Goal: Task Accomplishment & Management: Use online tool/utility

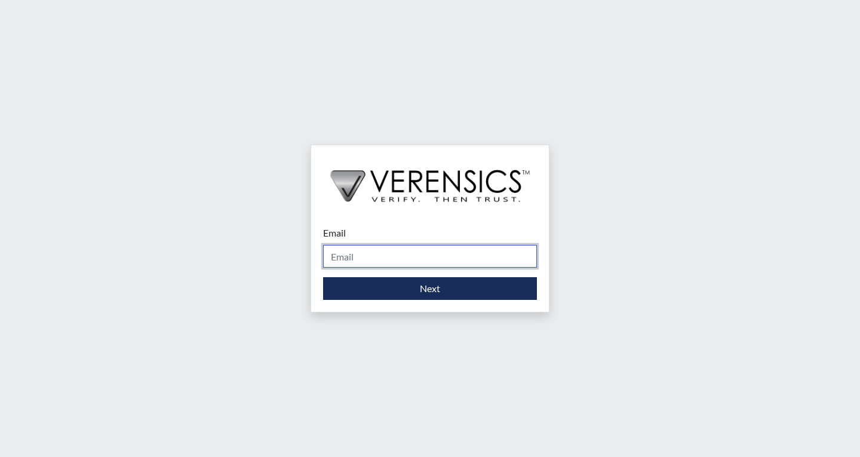
click at [466, 249] on input "Email" at bounding box center [430, 256] width 214 height 23
type input "khaliah.reeves@gdc.ga.gov"
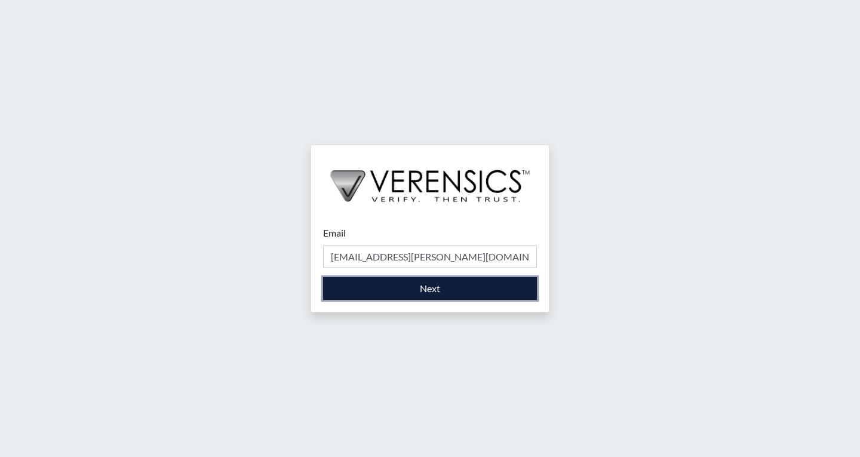
click at [459, 289] on button "Next" at bounding box center [430, 288] width 214 height 23
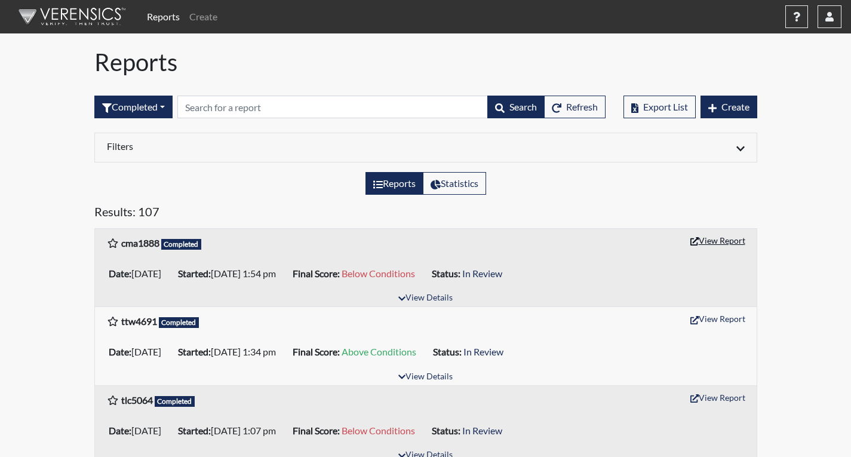
click at [724, 240] on button "View Report" at bounding box center [718, 240] width 66 height 19
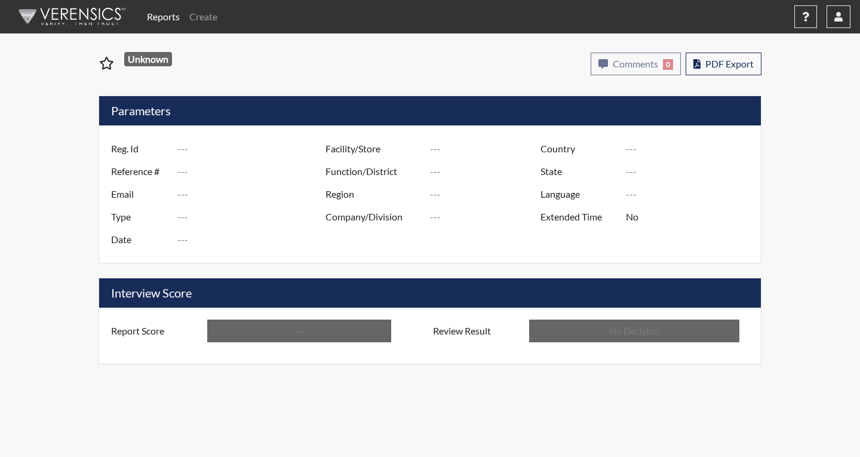
type input "cma1888"
type input "50783"
type input "---"
type input "Corrections Pre-Employment"
type input "Aug 14, 2025"
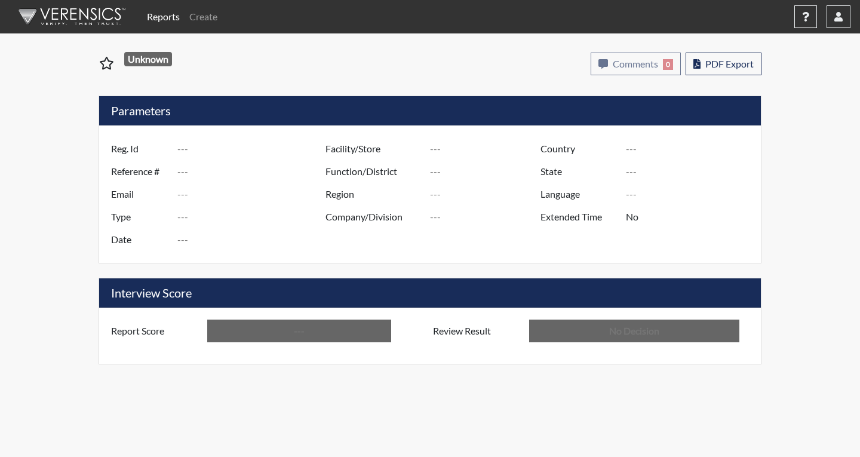
type input "Coastal SP"
type input "United States"
type input "Georgia"
type input "English"
type input "Below Conditions"
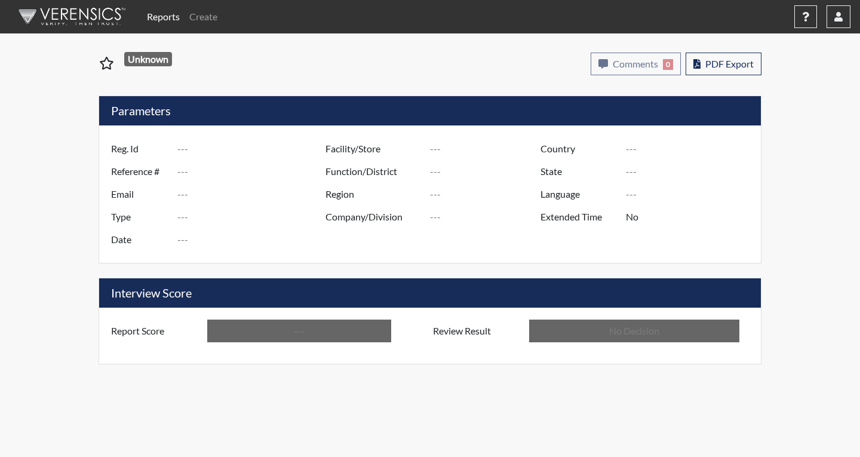
type input "In Review"
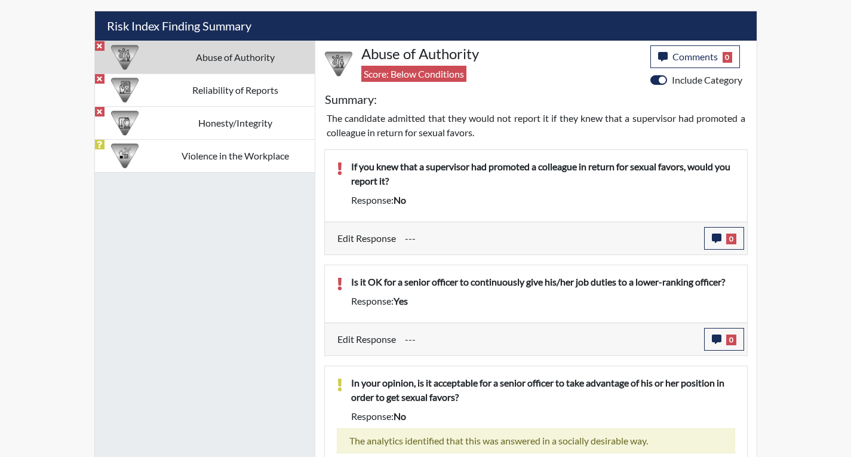
scroll to position [717, 0]
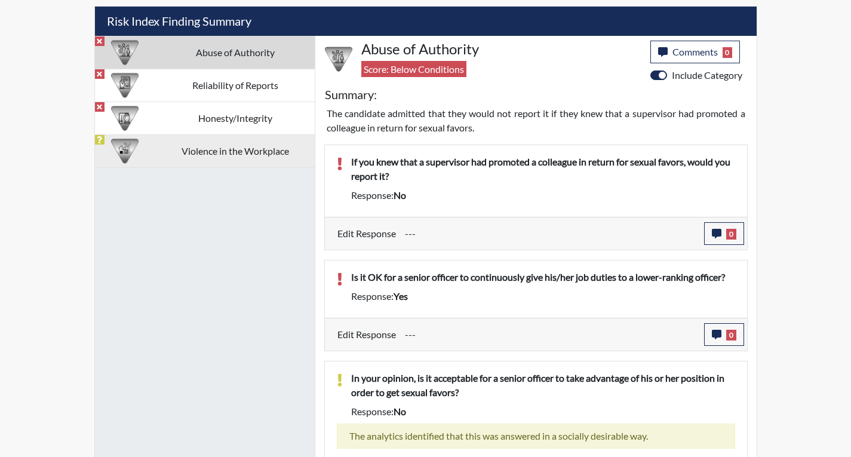
click at [271, 158] on td "Violence in the Workplace" at bounding box center [234, 150] width 159 height 33
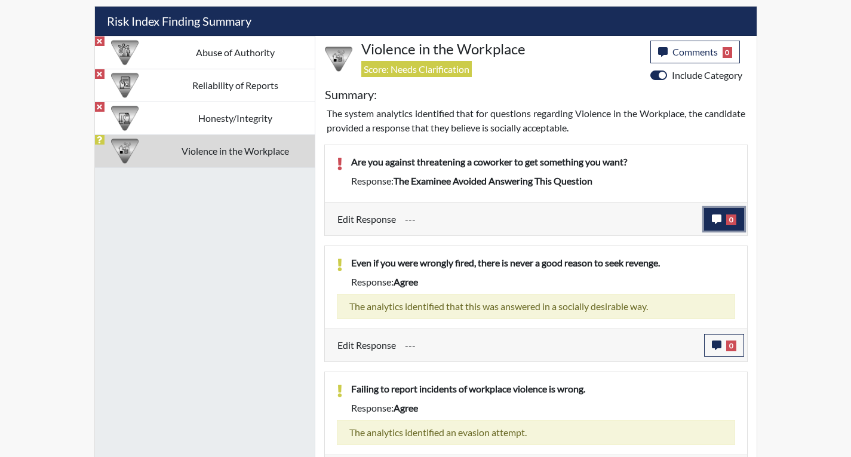
click at [706, 225] on button "0" at bounding box center [724, 219] width 40 height 23
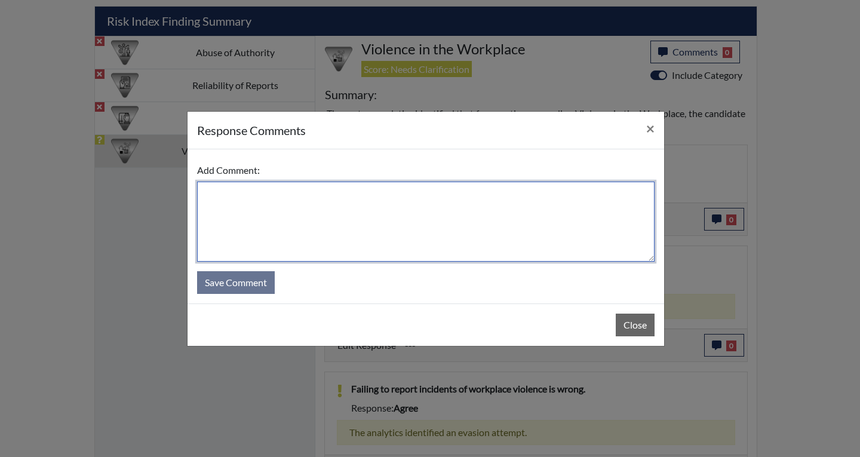
click at [473, 207] on textarea at bounding box center [426, 222] width 458 height 80
type textarea "D"
type textarea "Applicant states that he is against threatening a co-worker/time ran out."
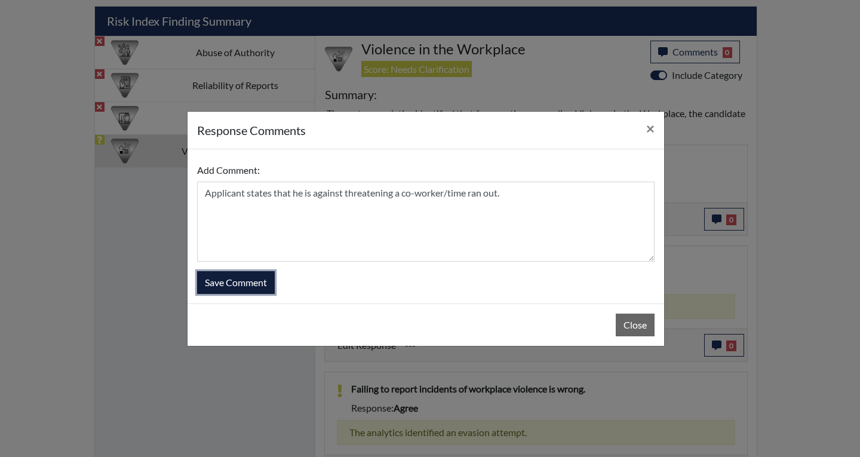
click at [262, 283] on button "Save Comment" at bounding box center [236, 282] width 78 height 23
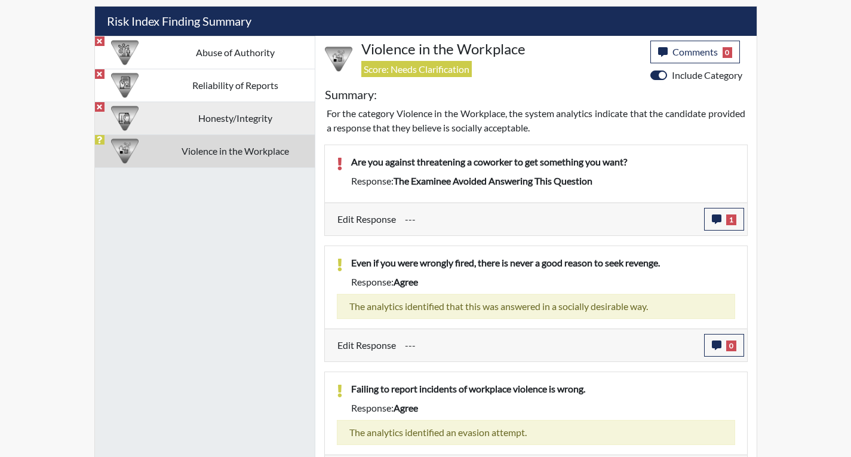
scroll to position [198, 496]
click at [249, 127] on td "Honesty/Integrity" at bounding box center [234, 118] width 159 height 33
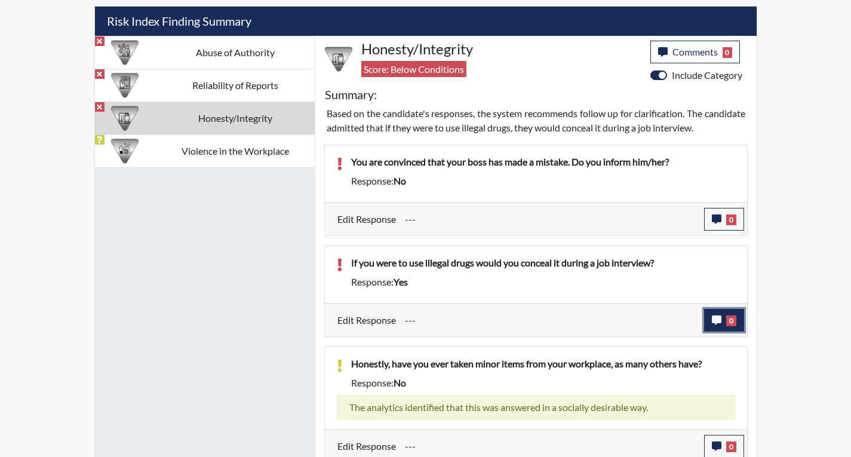
click at [734, 329] on button "0" at bounding box center [724, 320] width 40 height 23
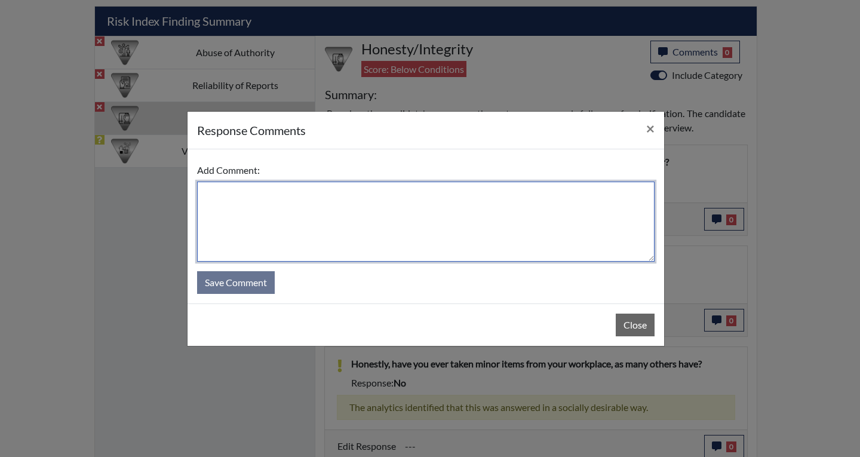
click at [536, 212] on textarea at bounding box center [426, 222] width 458 height 80
type textarea "No...applicant states that he selected yes too fast after reading the question"
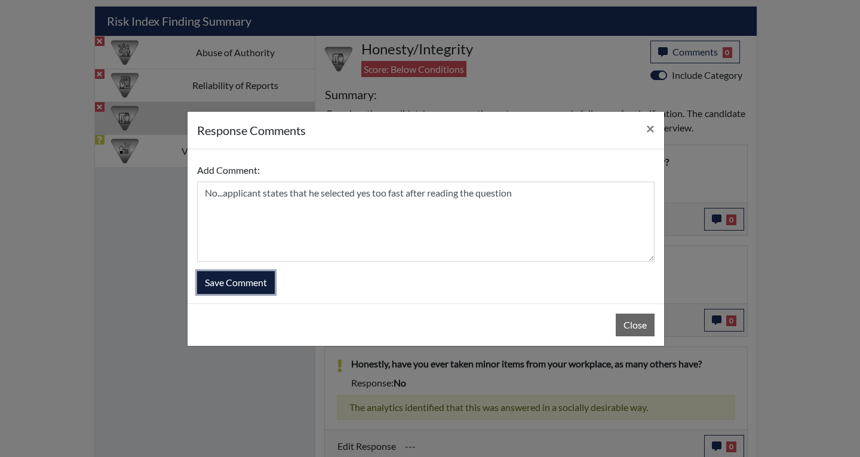
click at [242, 279] on button "Save Comment" at bounding box center [236, 282] width 78 height 23
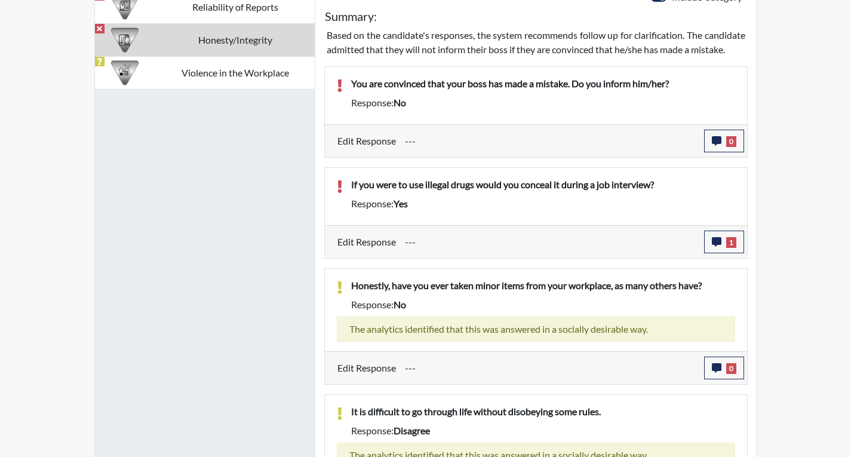
scroll to position [694, 0]
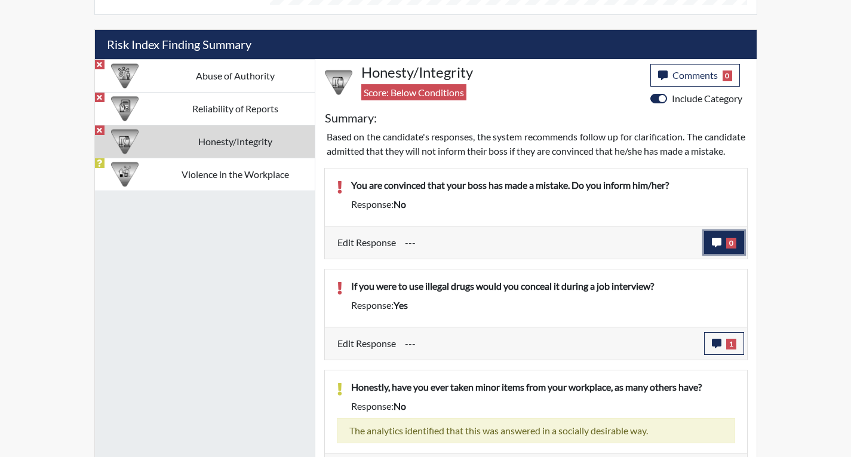
click at [731, 249] on button "0" at bounding box center [724, 242] width 40 height 23
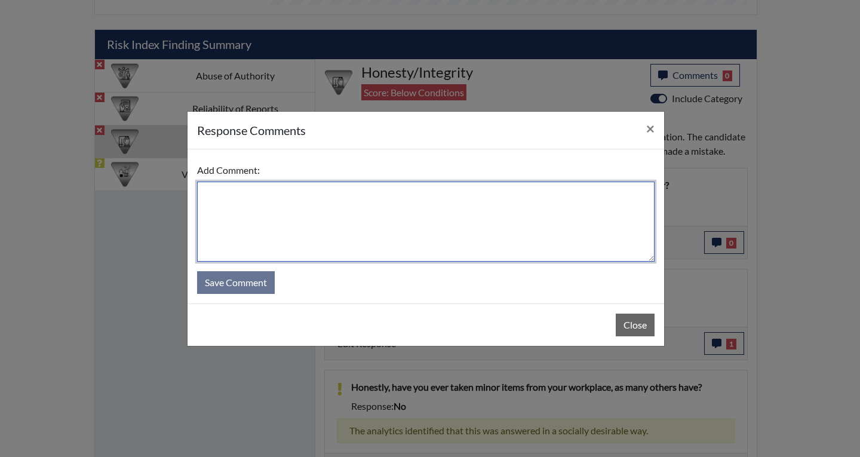
click at [587, 236] on textarea at bounding box center [426, 222] width 458 height 80
type textarea "Yes...applicant states that he would tell them respectfully"
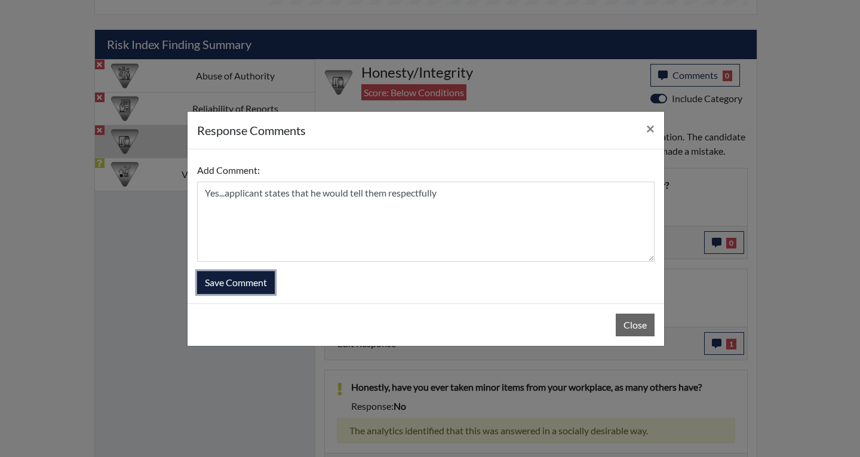
click at [268, 280] on button "Save Comment" at bounding box center [236, 282] width 78 height 23
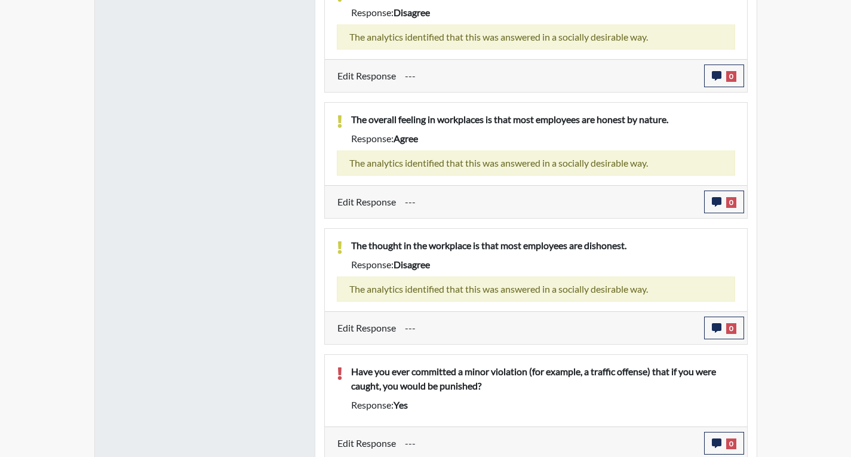
scroll to position [1217, 0]
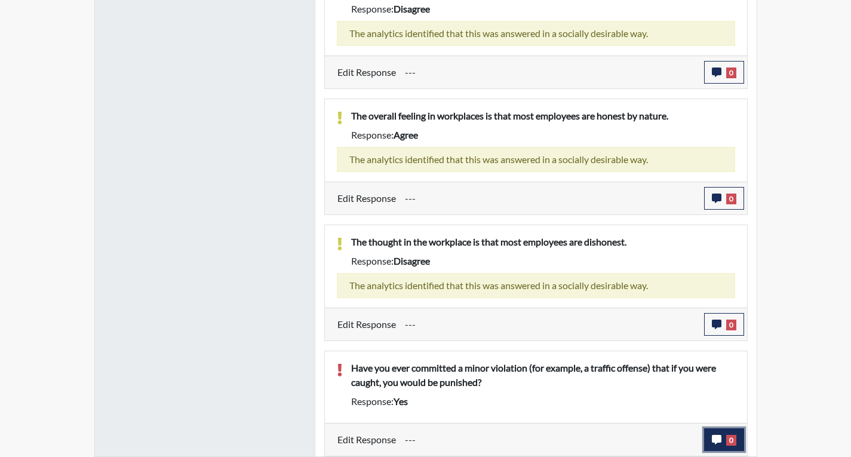
click at [734, 440] on span "0" at bounding box center [731, 440] width 10 height 11
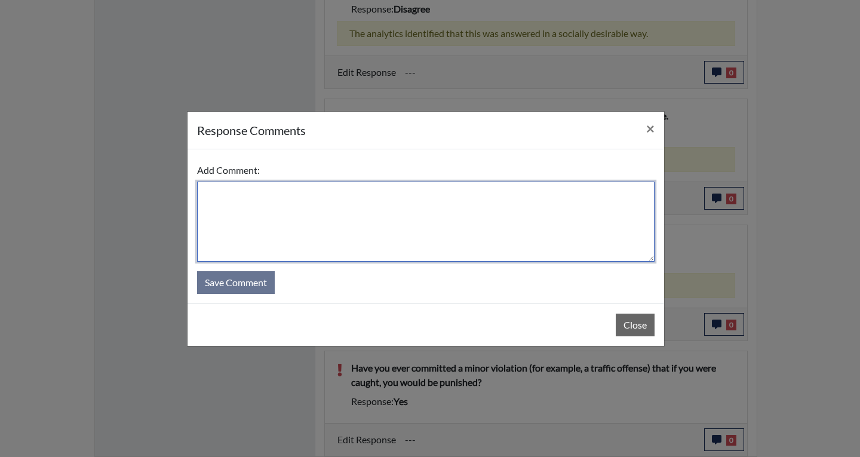
click at [500, 243] on textarea at bounding box center [426, 222] width 458 height 80
type textarea "Yes...applicant states that he has had traffic citations."
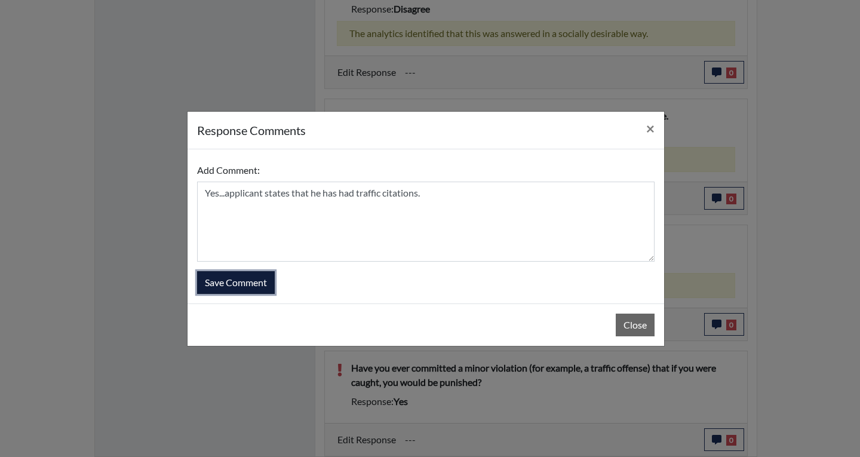
click at [226, 281] on button "Save Comment" at bounding box center [236, 282] width 78 height 23
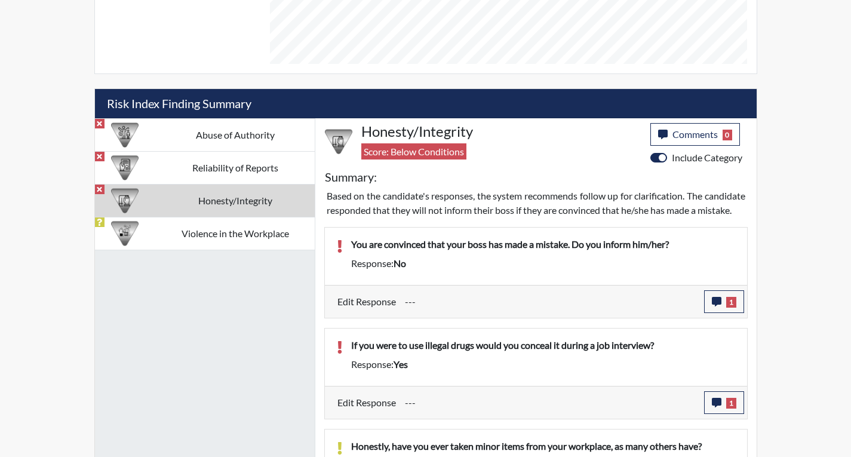
scroll to position [634, 0]
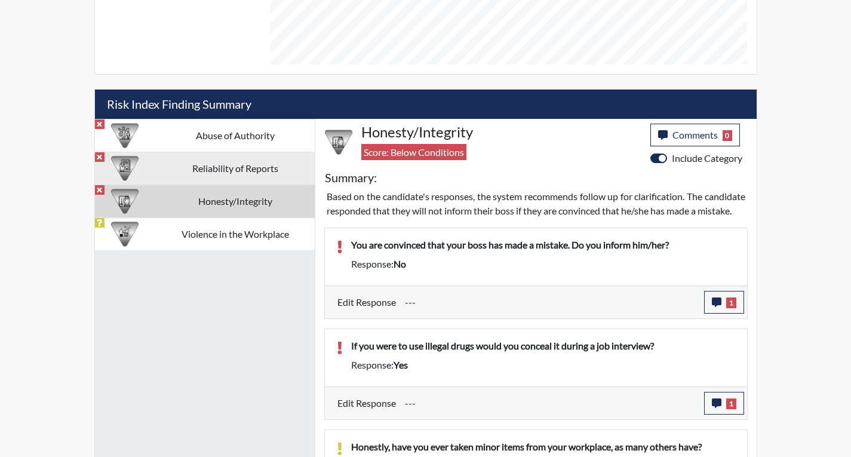
click at [251, 171] on td "Reliability of Reports" at bounding box center [234, 168] width 159 height 33
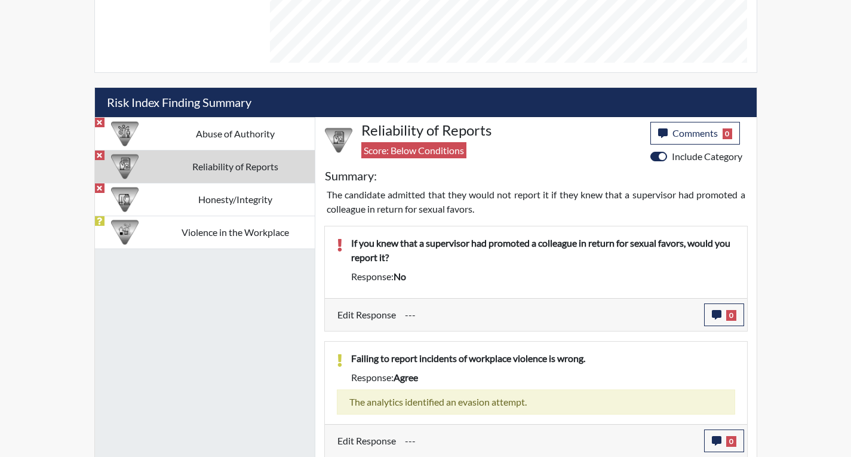
scroll to position [637, 0]
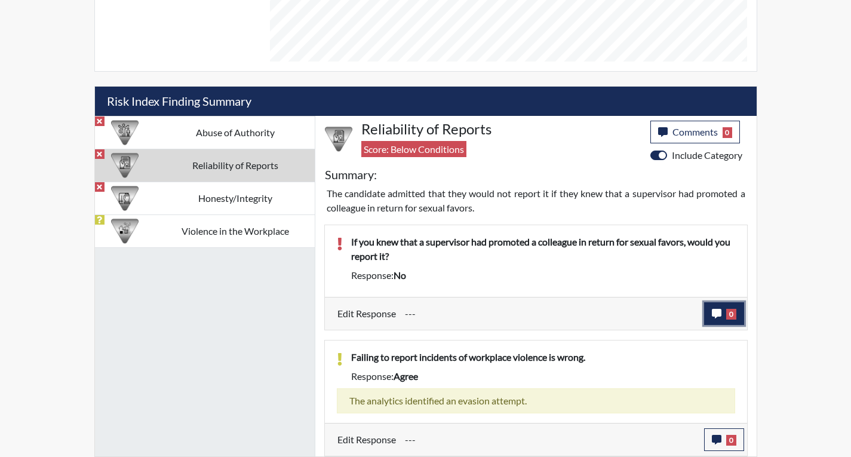
click at [724, 314] on button "0" at bounding box center [724, 313] width 40 height 23
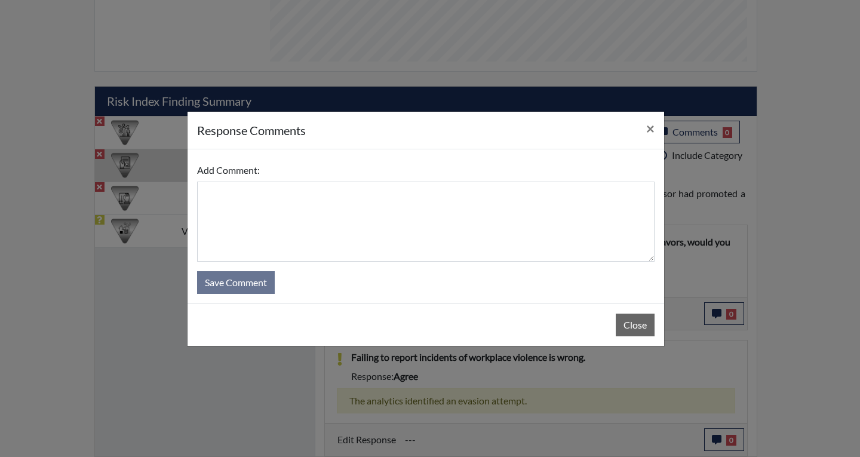
click at [464, 267] on form "Add Comment: Save Comment" at bounding box center [426, 226] width 458 height 135
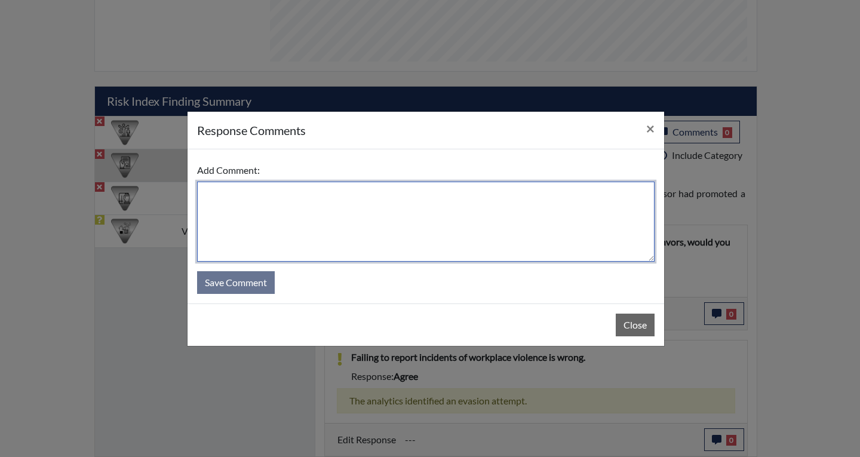
click at [458, 244] on textarea at bounding box center [426, 222] width 458 height 80
type textarea "Yes...applicant states that he misread the question"
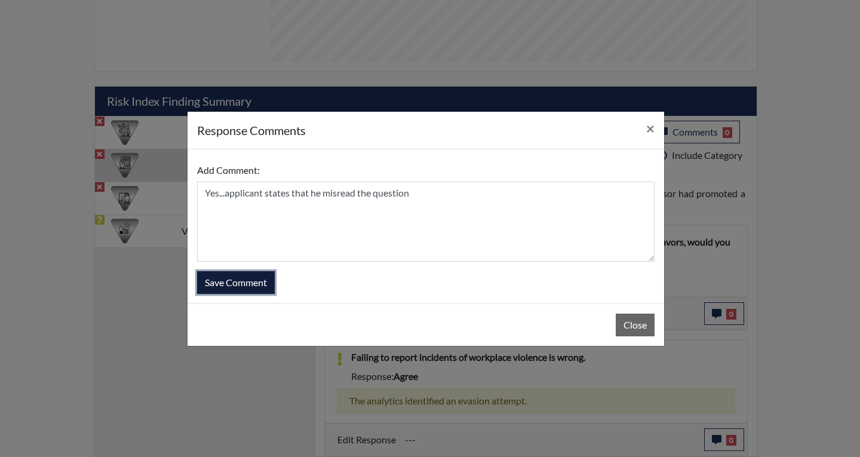
click at [214, 287] on button "Save Comment" at bounding box center [236, 282] width 78 height 23
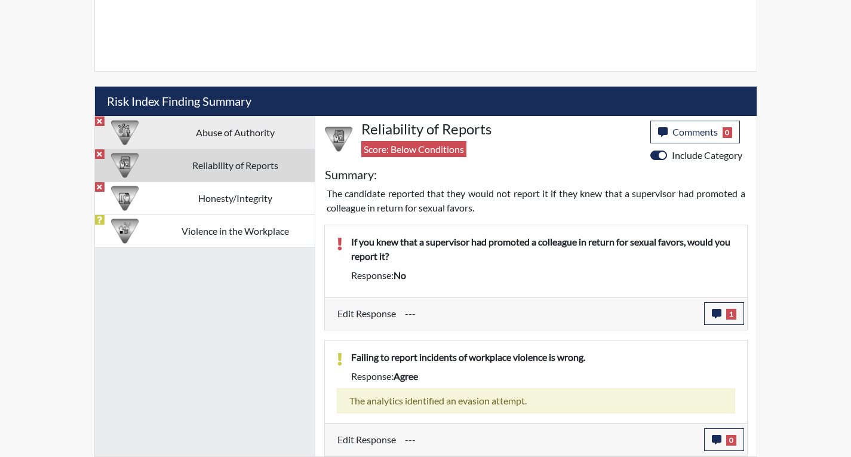
click at [247, 137] on td "Abuse of Authority" at bounding box center [234, 132] width 159 height 33
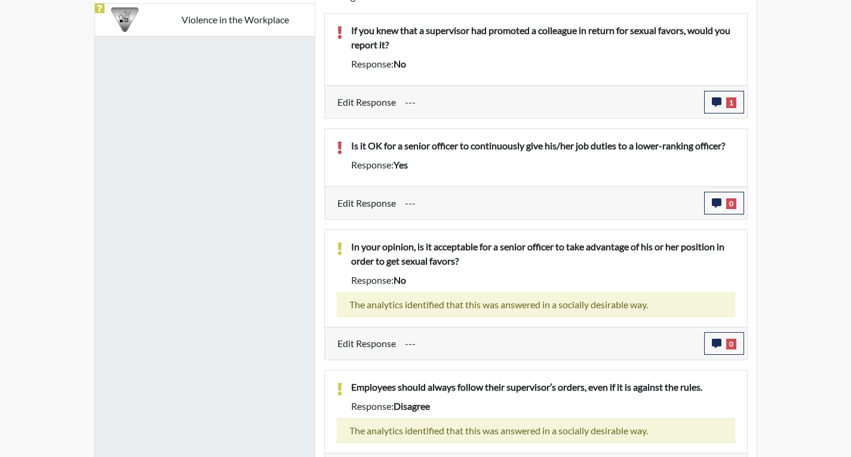
scroll to position [878, 0]
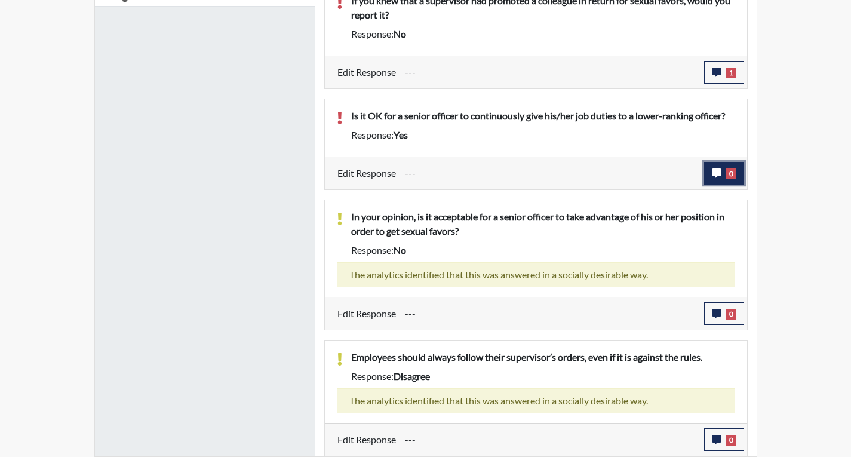
click at [722, 179] on button "0" at bounding box center [724, 173] width 40 height 23
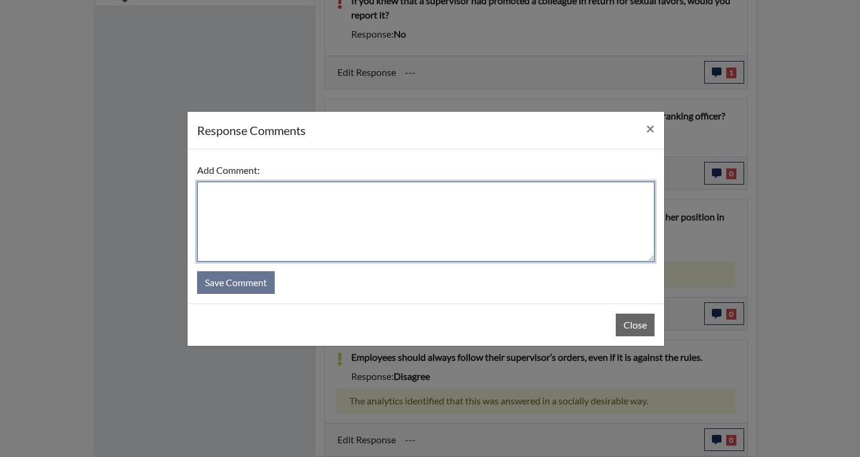
click at [596, 199] on textarea at bounding box center [426, 222] width 458 height 80
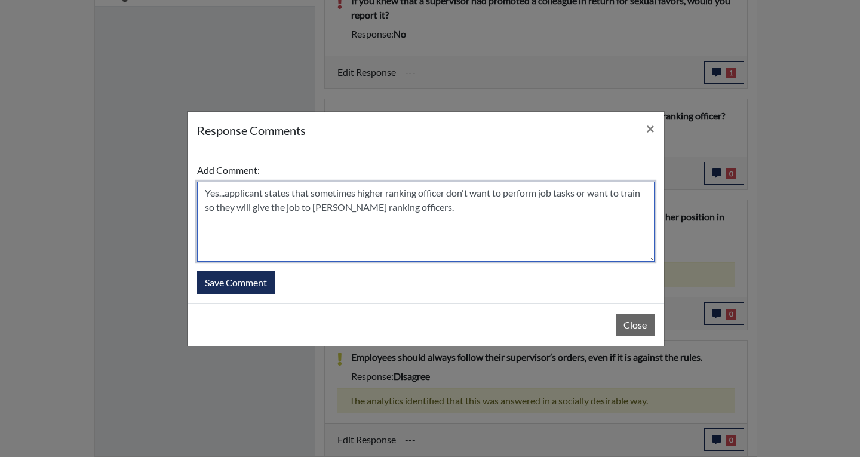
click at [327, 213] on textarea "Yes...applicant states that sometimes higher ranking officer don't want to perf…" at bounding box center [426, 222] width 458 height 80
type textarea "Yes...applicant states that sometimes higher ranking officer don't want to perf…"
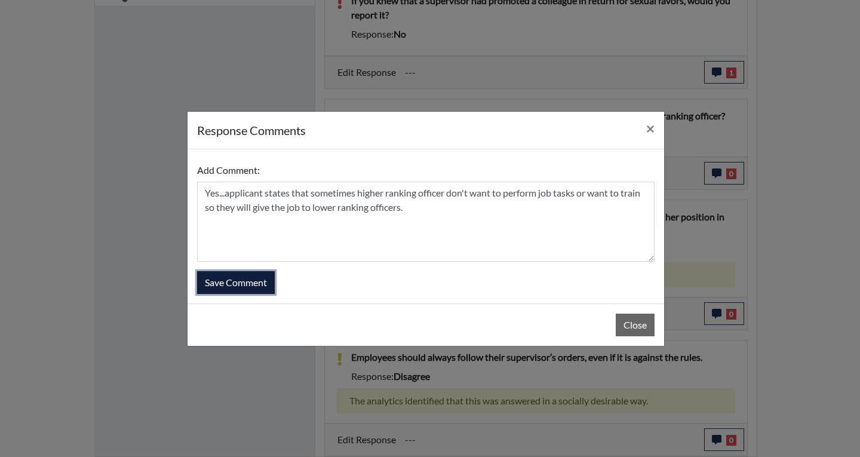
click at [222, 284] on button "Save Comment" at bounding box center [236, 282] width 78 height 23
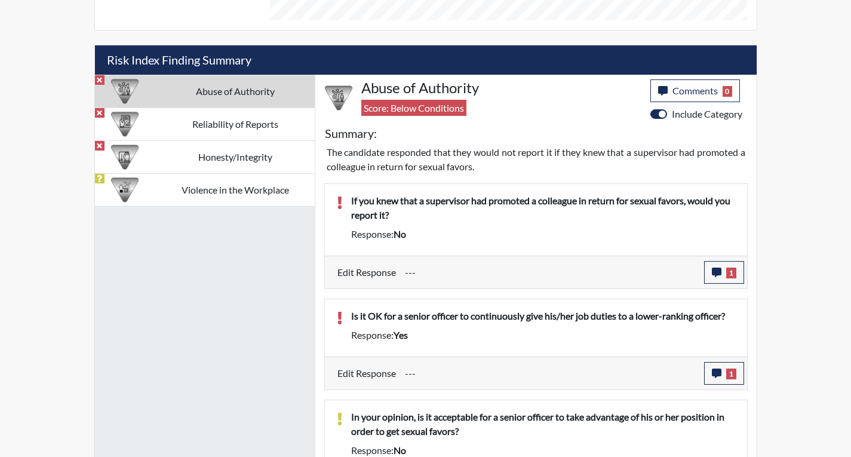
scroll to position [699, 0]
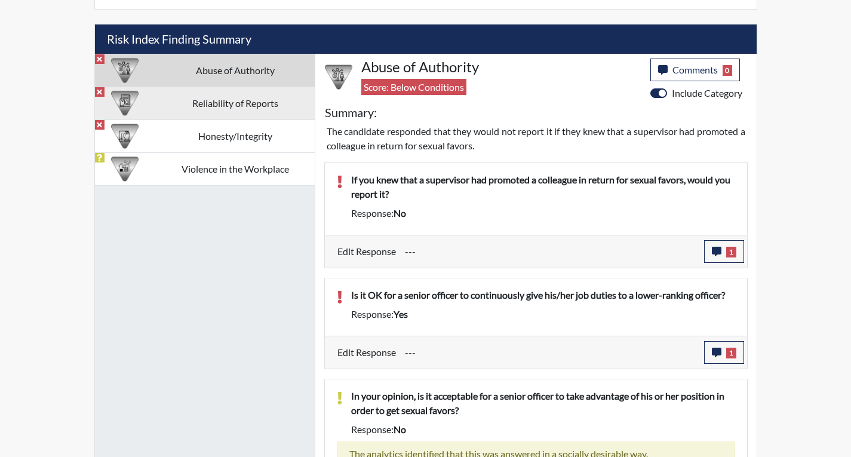
click at [200, 110] on td "Reliability of Reports" at bounding box center [234, 103] width 159 height 33
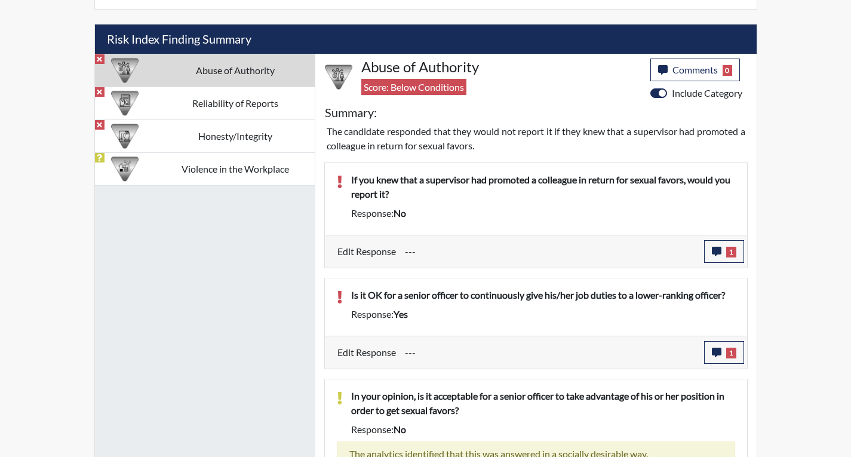
scroll to position [637, 0]
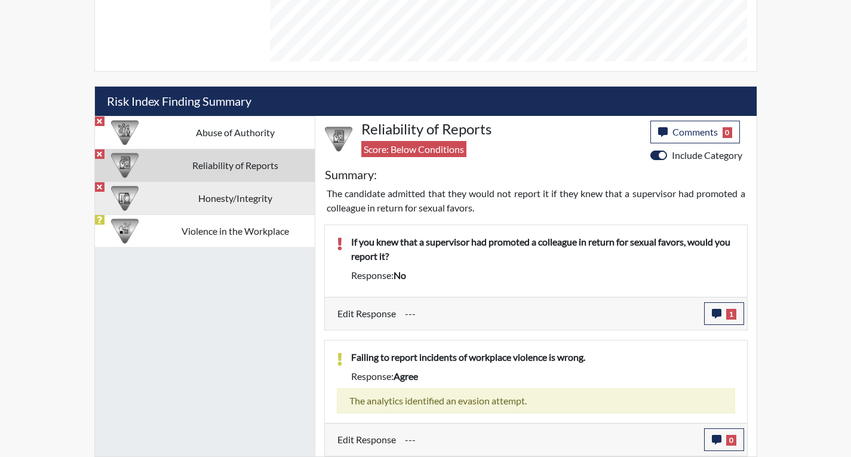
click at [222, 203] on td "Honesty/Integrity" at bounding box center [234, 198] width 159 height 33
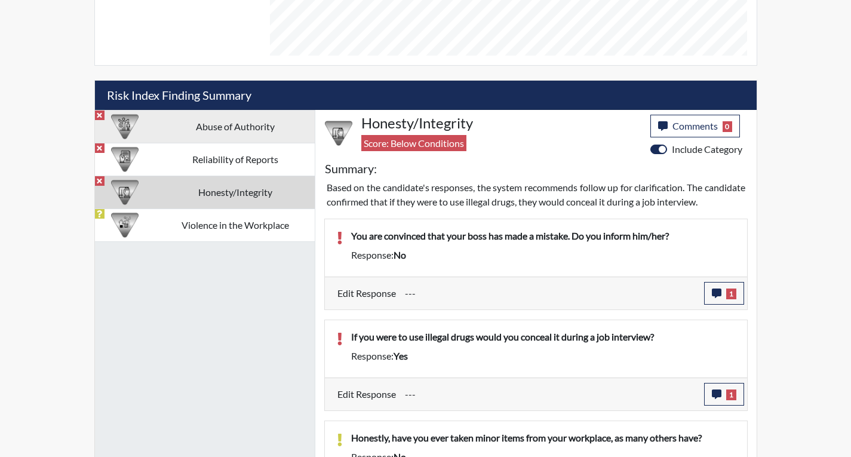
scroll to position [634, 0]
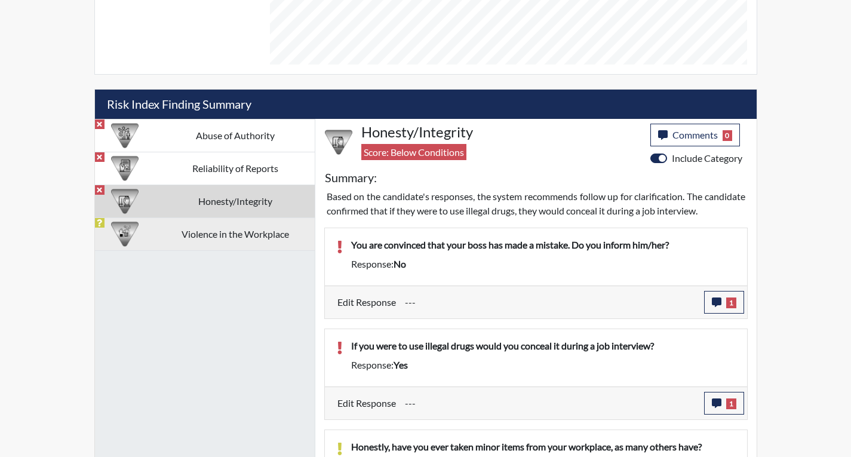
click at [244, 240] on td "Violence in the Workplace" at bounding box center [234, 233] width 159 height 33
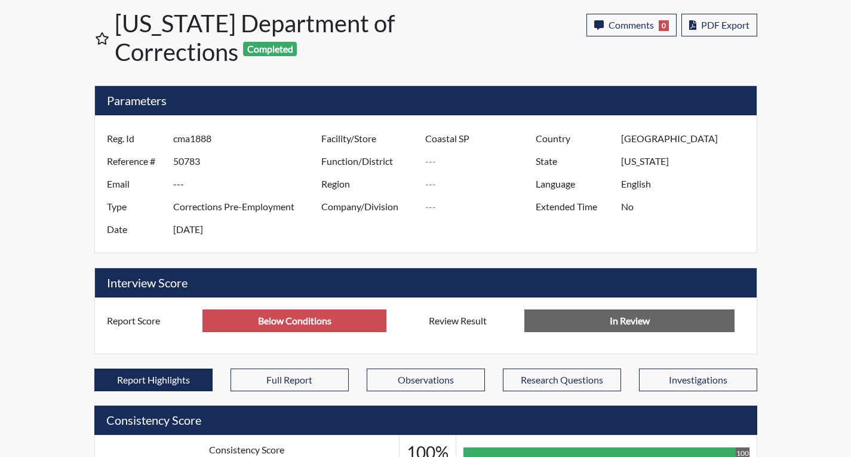
scroll to position [0, 0]
